Goal: Task Accomplishment & Management: Manage account settings

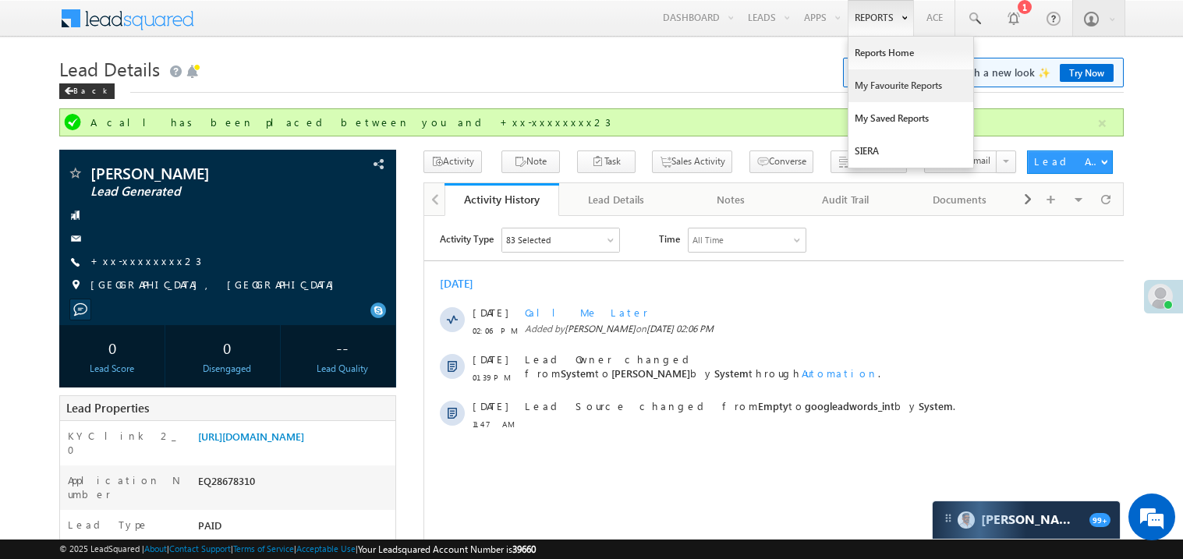
click at [871, 80] on link "My Favourite Reports" at bounding box center [910, 85] width 125 height 33
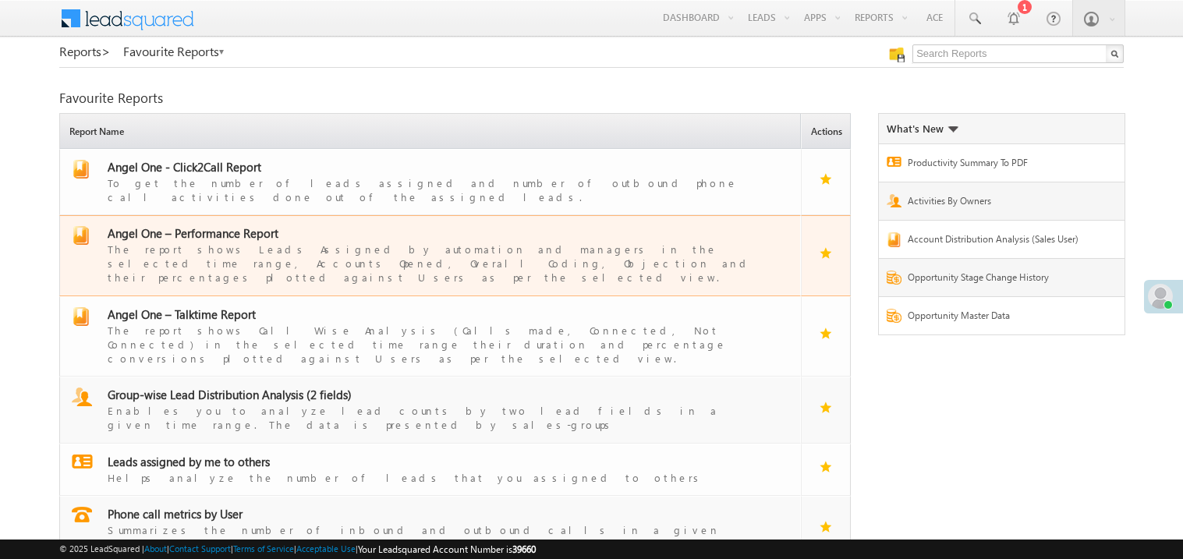
click at [226, 227] on span "Angel One – Performance Report" at bounding box center [193, 233] width 171 height 16
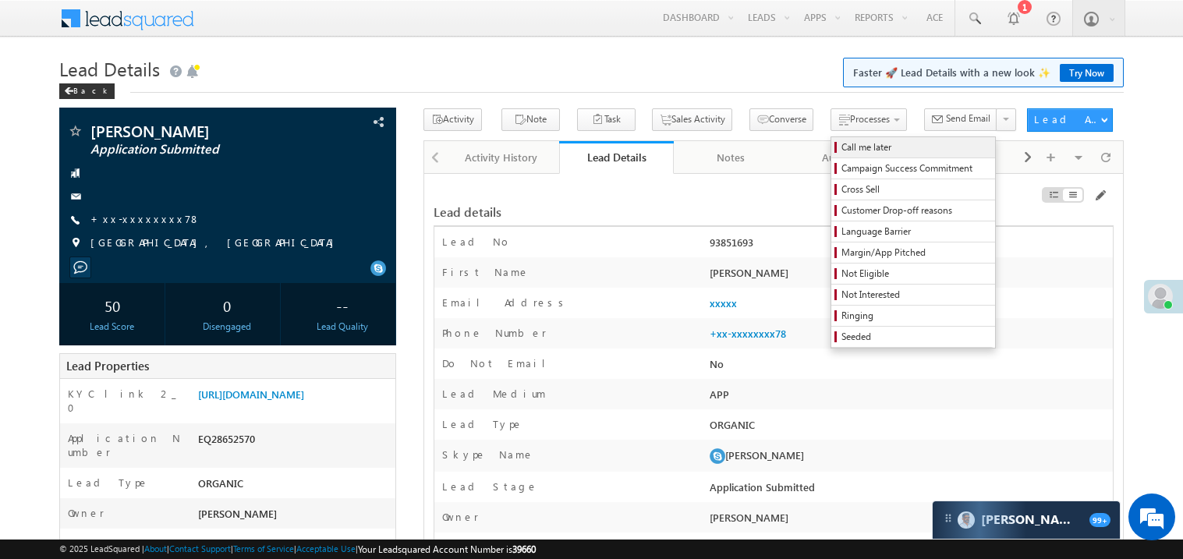
click at [841, 148] on span "Call me later" at bounding box center [915, 147] width 148 height 14
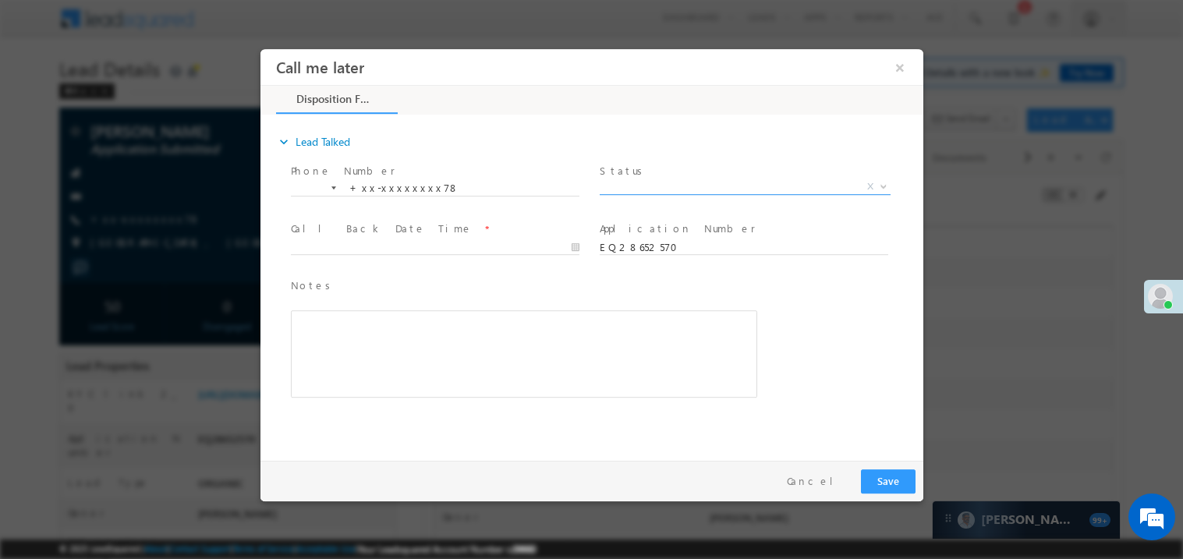
click at [656, 180] on span "X" at bounding box center [744, 187] width 291 height 16
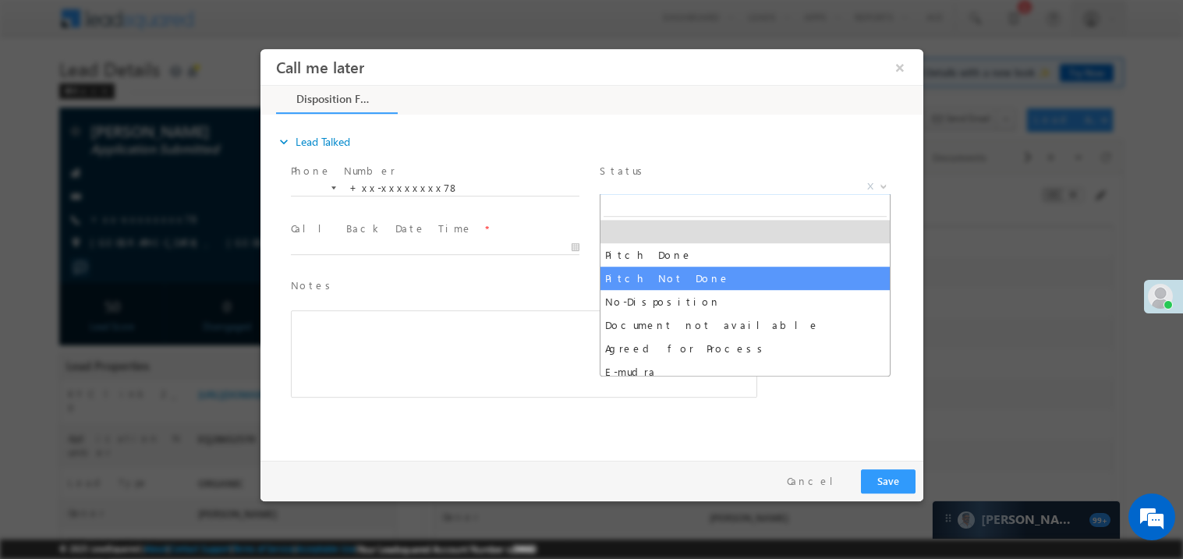
select select "Pitch Not Done"
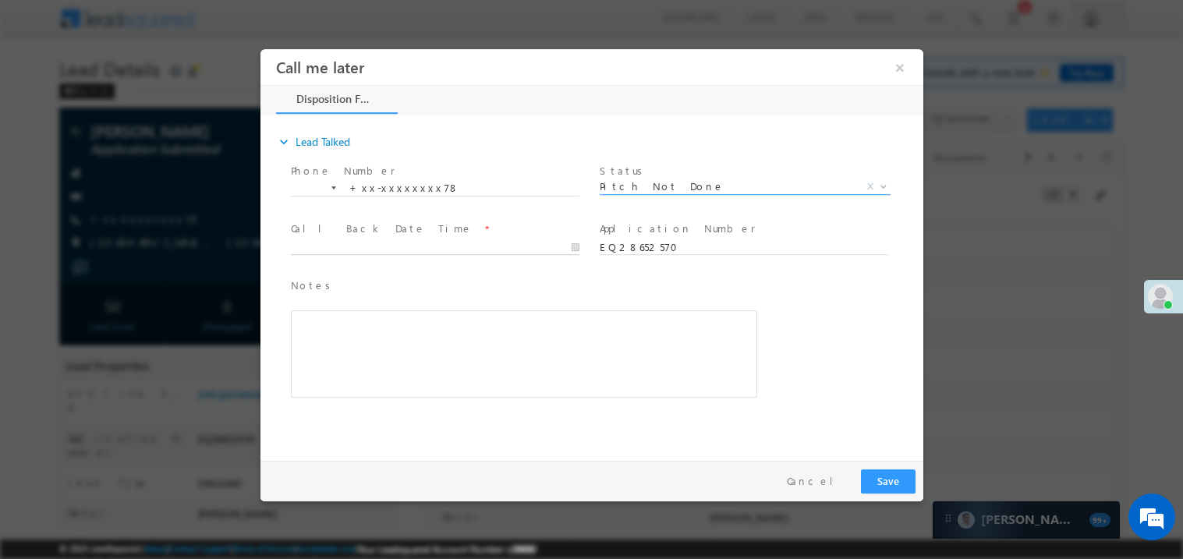
click at [324, 249] on body "Call me later ×" at bounding box center [591, 250] width 663 height 405
type input "09/10/25 4:16 PM"
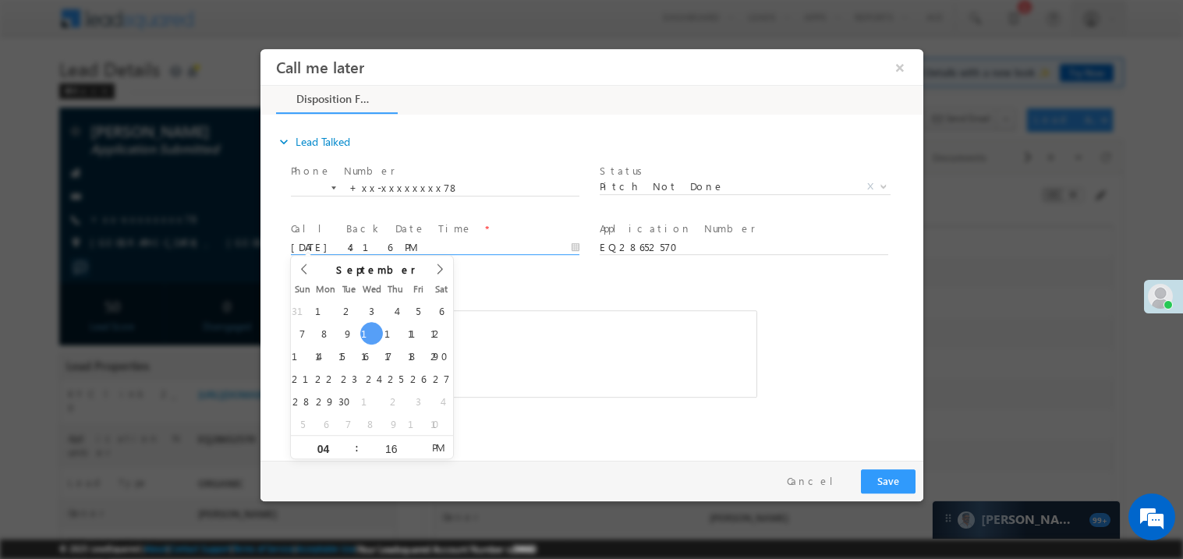
click at [496, 336] on div "Rich Text Editor, 40788eee-0fb2-11ec-a811-0adc8a9d82c2__tab1__section1__Notes__…" at bounding box center [523, 352] width 466 height 87
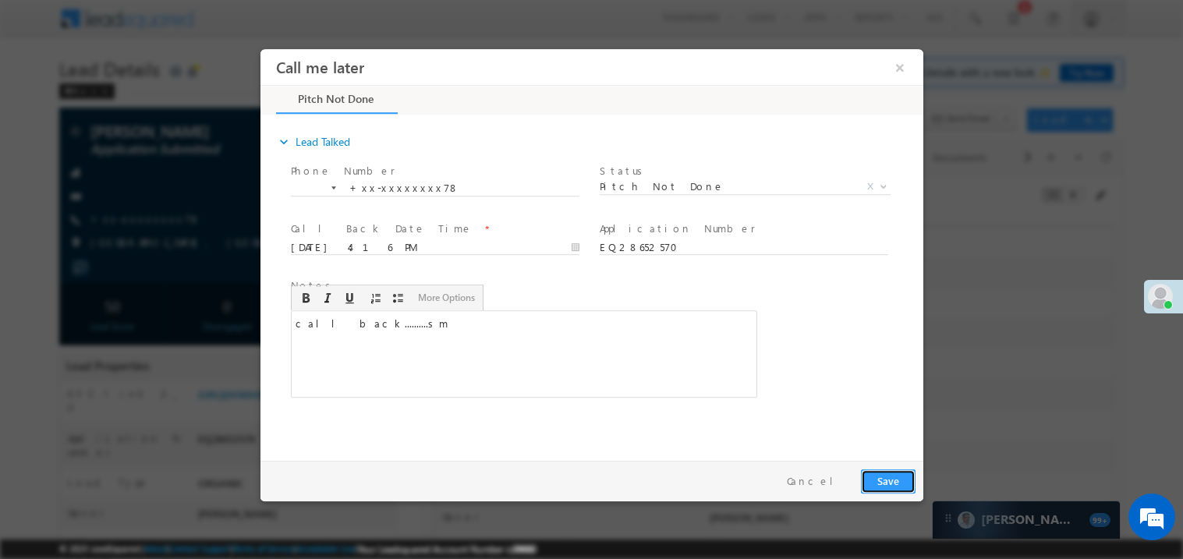
click at [880, 489] on button "Save" at bounding box center [887, 481] width 55 height 24
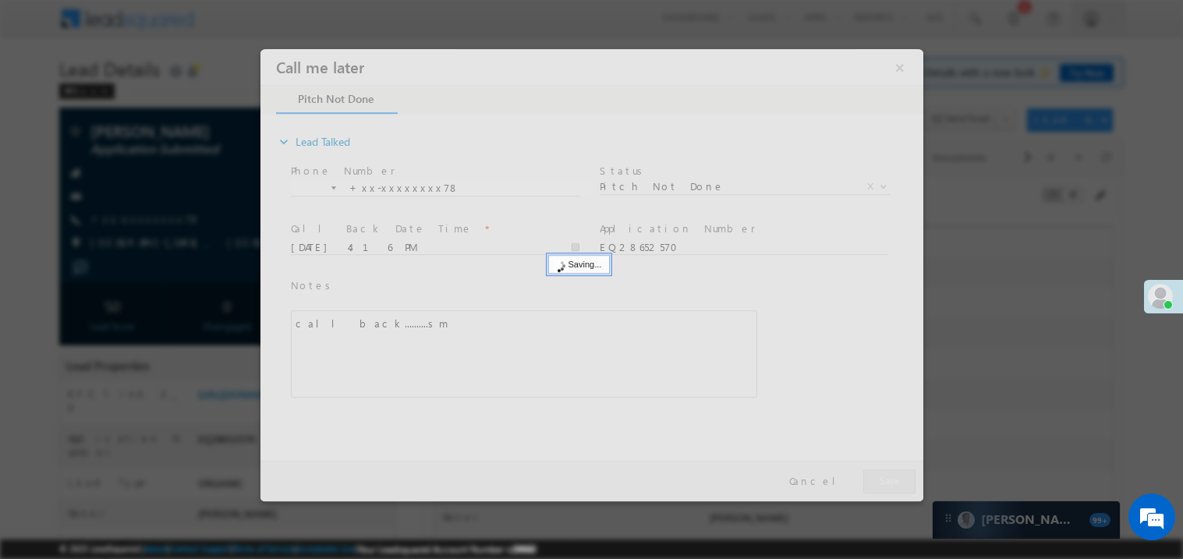
click at [880, 489] on div at bounding box center [591, 274] width 663 height 452
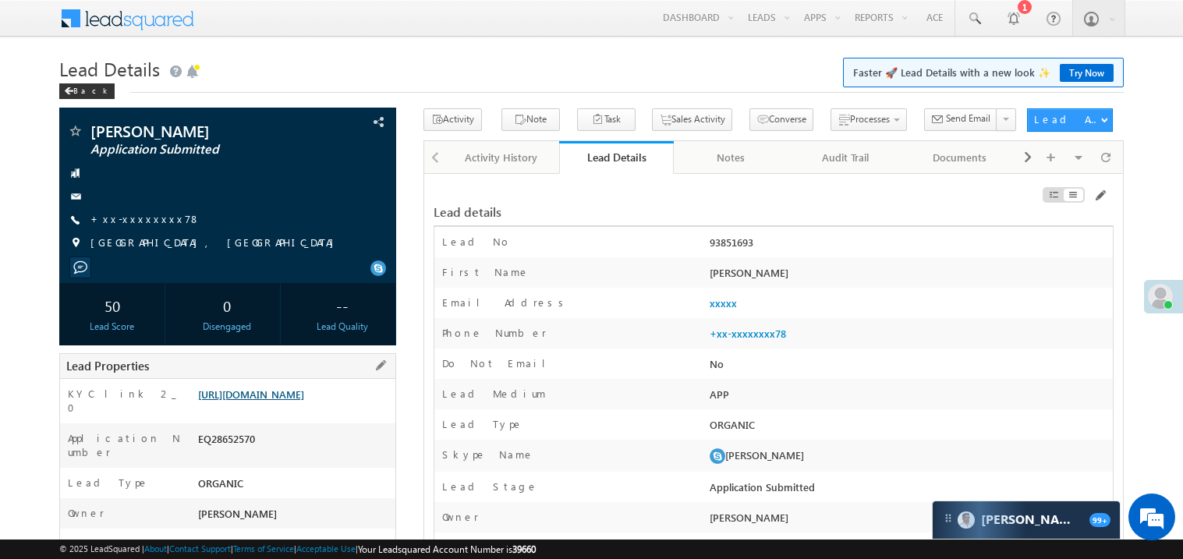
click at [304, 401] on link "https://angelbroking1-pk3em7sa.customui-test.leadsquared.com?leadId=1413a4e4-12…" at bounding box center [251, 393] width 106 height 13
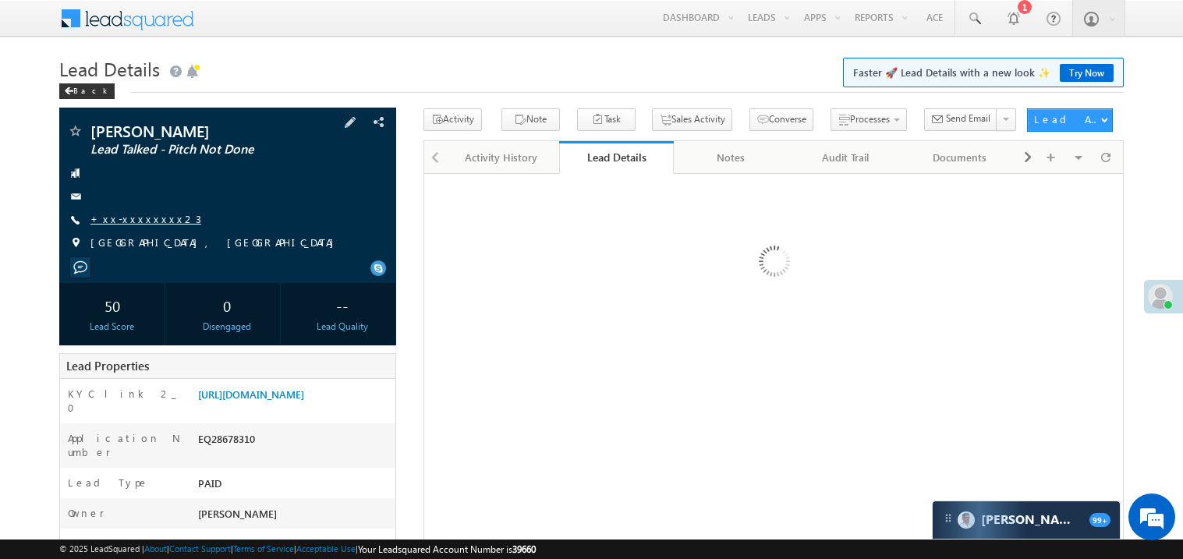
click at [143, 222] on link "+xx-xxxxxxxx23" at bounding box center [145, 218] width 111 height 13
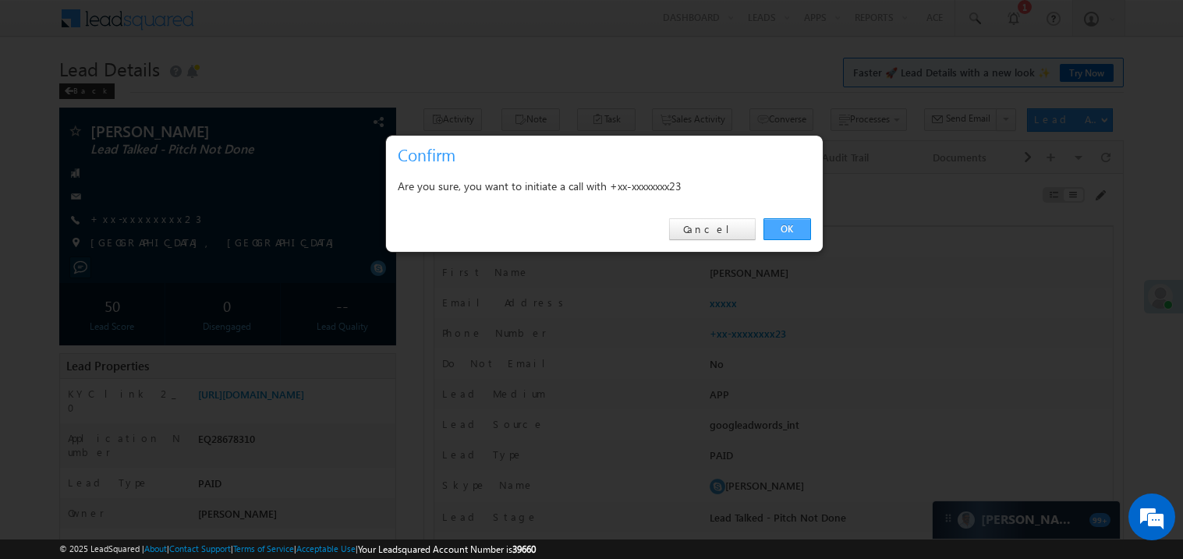
click at [775, 230] on link "OK" at bounding box center [787, 229] width 48 height 22
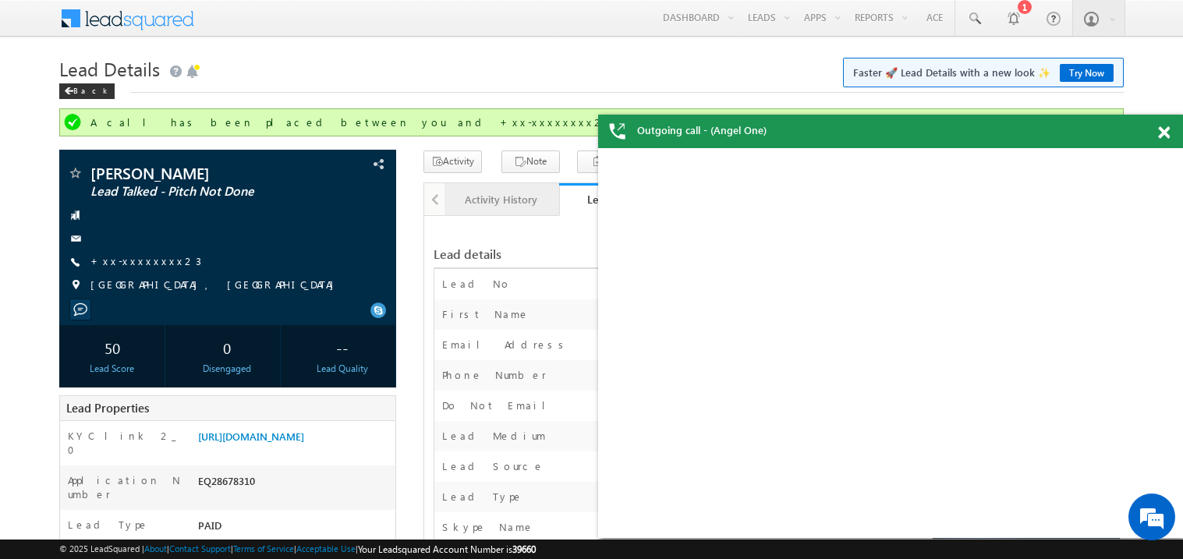
click at [483, 195] on div "Activity History" at bounding box center [501, 199] width 88 height 19
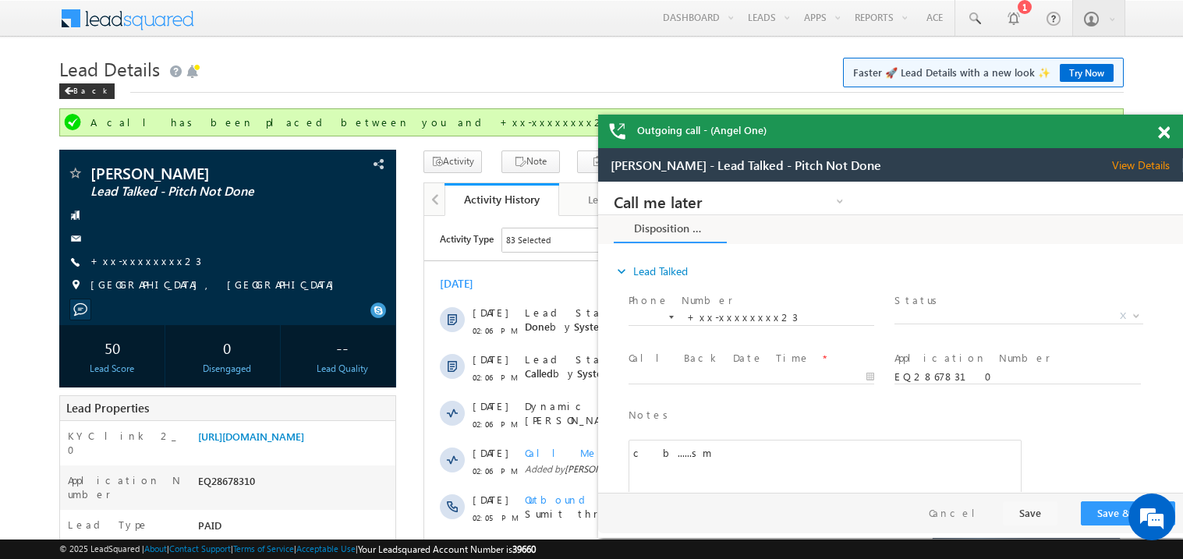
click at [1171, 133] on div at bounding box center [1172, 130] width 21 height 30
click at [1166, 135] on span at bounding box center [1164, 132] width 12 height 13
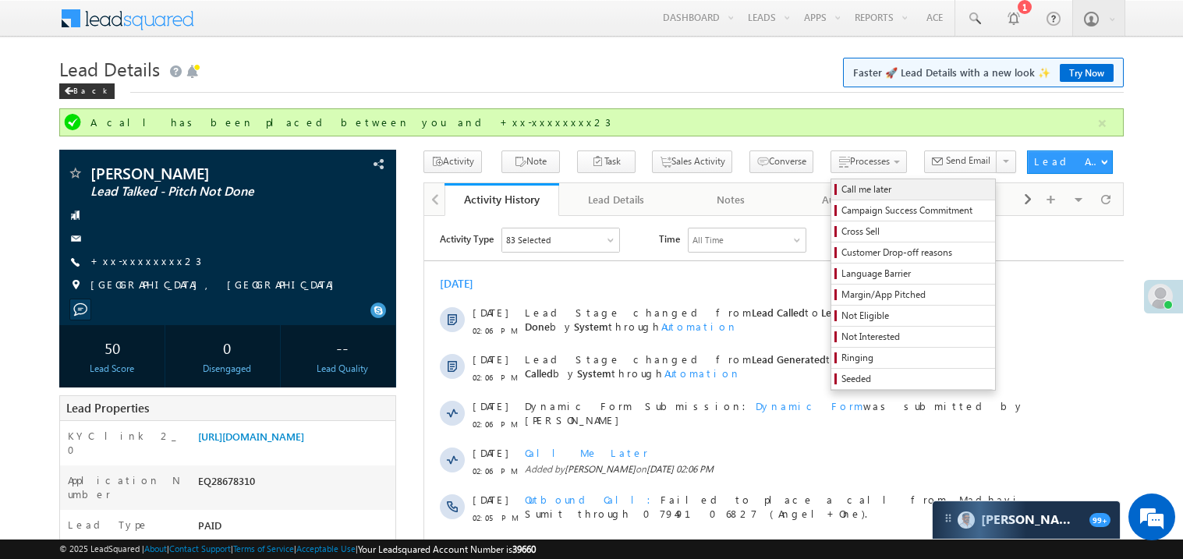
click at [841, 189] on span "Call me later" at bounding box center [915, 189] width 148 height 14
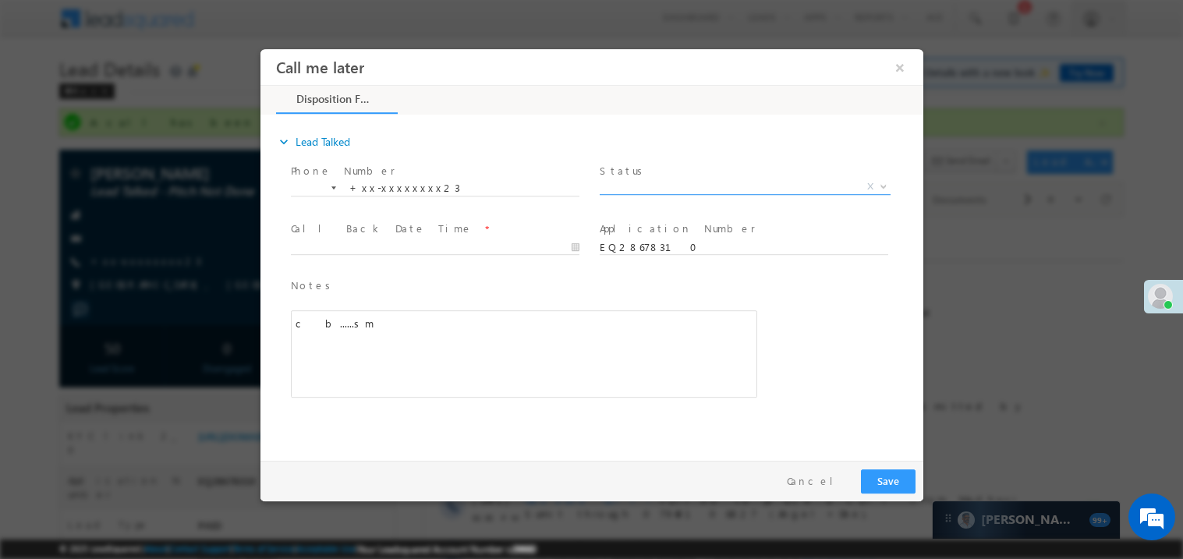
click at [648, 179] on span "X" at bounding box center [744, 187] width 291 height 16
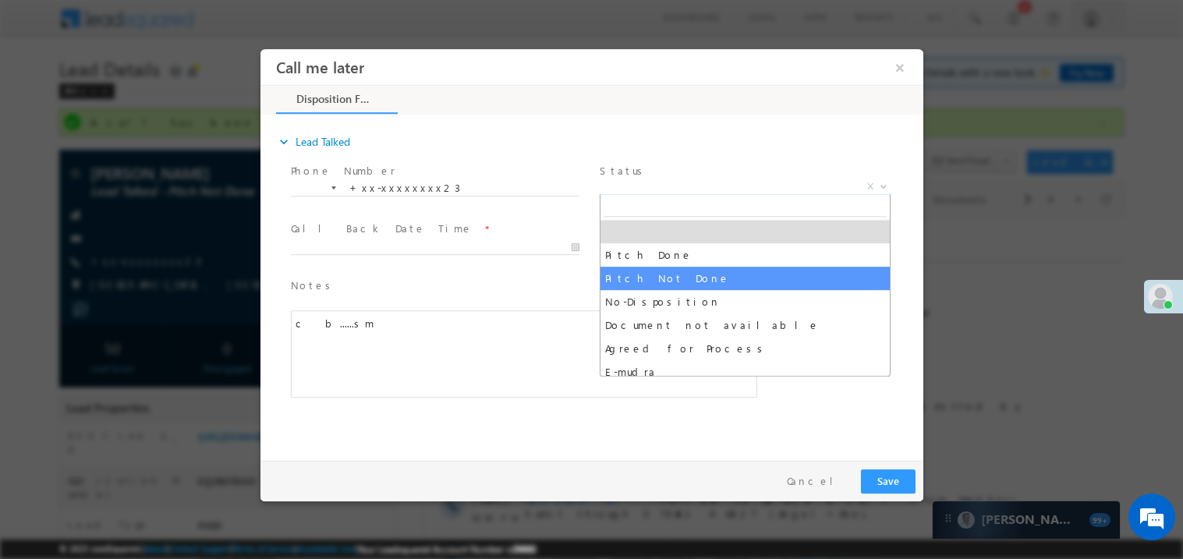
select select "Pitch Not Done"
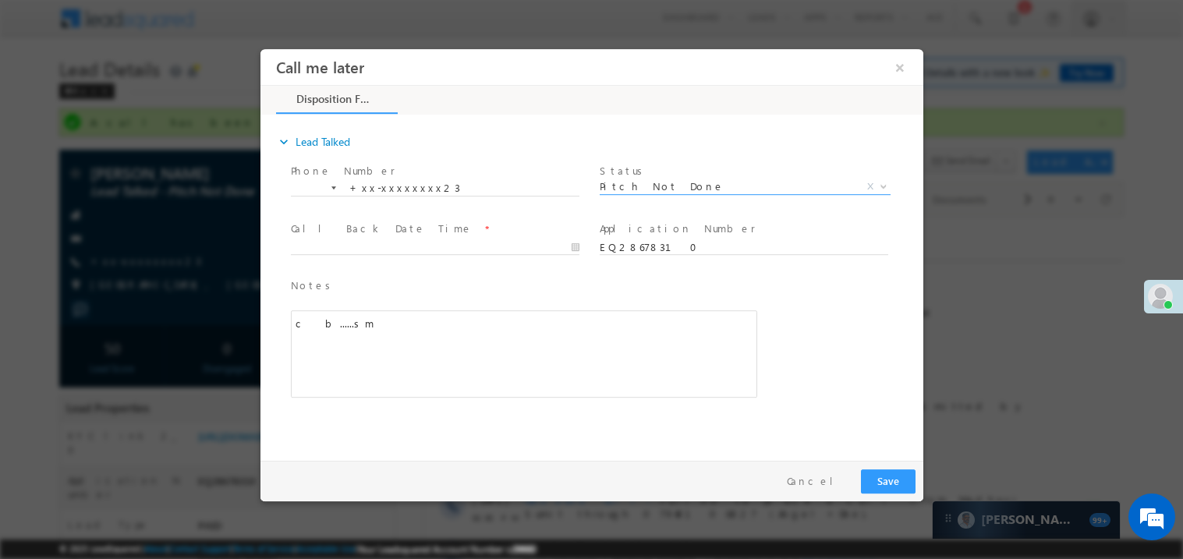
click at [331, 237] on div at bounding box center [441, 246] width 302 height 19
click at [338, 244] on body "Call me later ×" at bounding box center [591, 250] width 663 height 405
type input "[DATE] 4:19 PM"
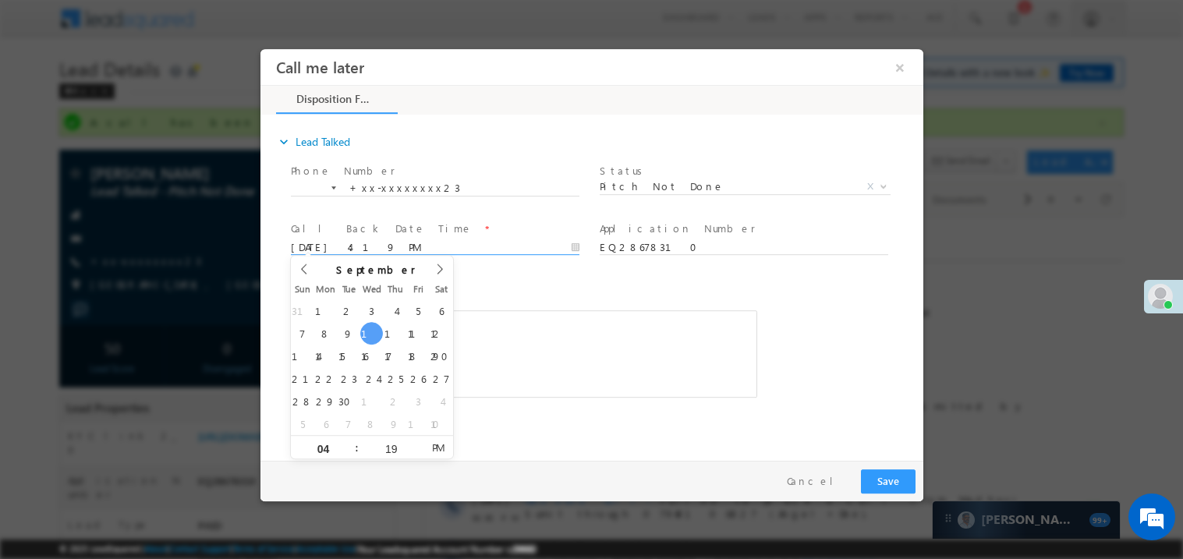
click at [621, 355] on div "c b......sm" at bounding box center [523, 352] width 466 height 87
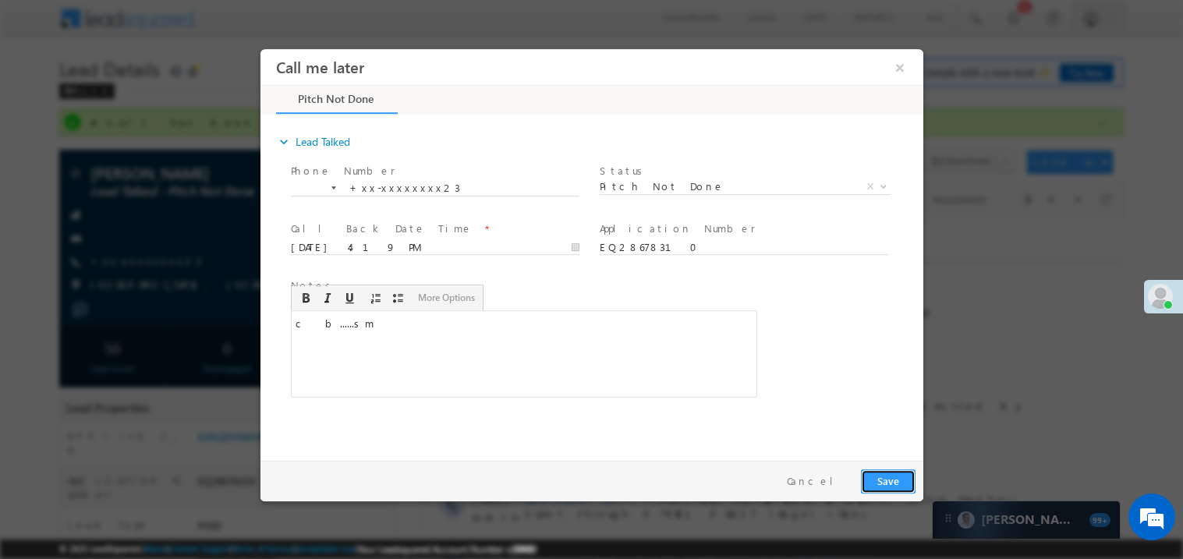
click at [881, 483] on button "Save" at bounding box center [887, 481] width 55 height 24
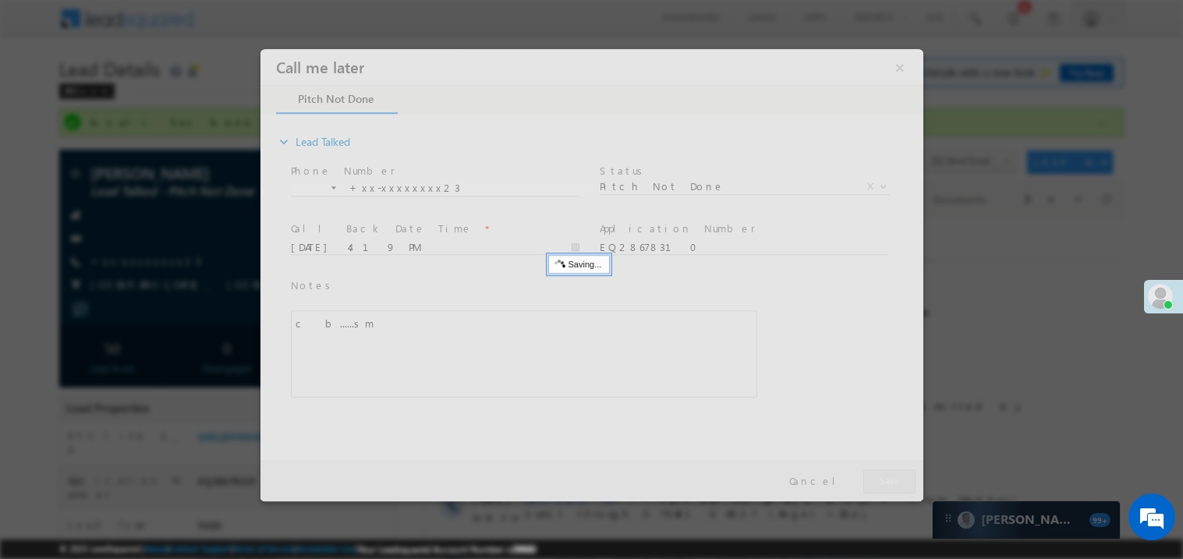
click at [881, 483] on div at bounding box center [591, 274] width 663 height 452
